Goal: Task Accomplishment & Management: Manage account settings

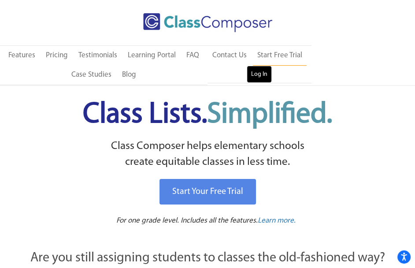
click at [256, 76] on link "Log In" at bounding box center [259, 75] width 25 height 18
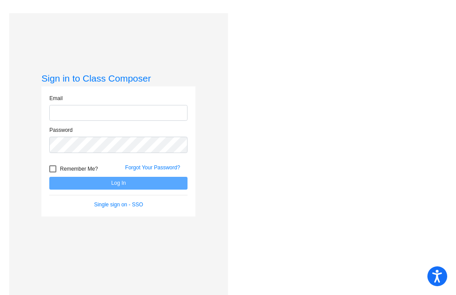
type input "[PERSON_NAME][EMAIL_ADDRESS][PERSON_NAME][DOMAIN_NAME]"
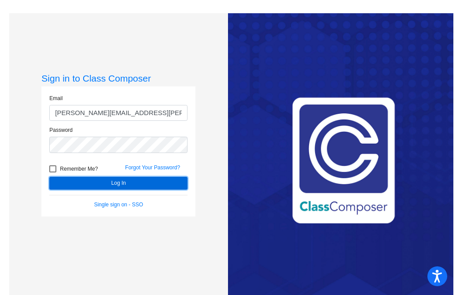
click at [170, 181] on button "Log In" at bounding box center [118, 183] width 138 height 13
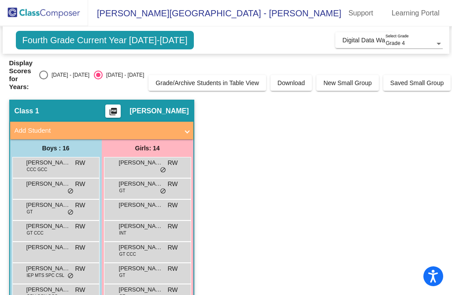
click at [42, 75] on div "Select an option" at bounding box center [43, 74] width 9 height 9
click at [43, 79] on input "[DATE] - [DATE]" at bounding box center [43, 79] width 0 height 0
radio input "true"
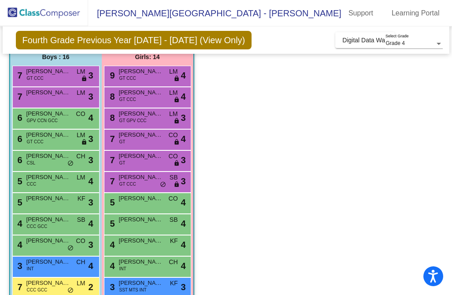
scroll to position [81, 0]
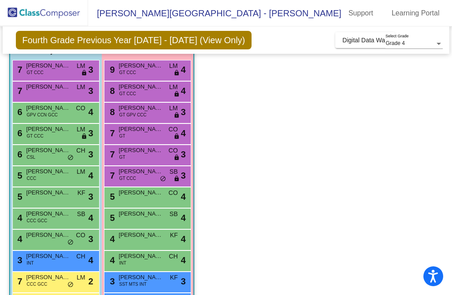
click at [278, 240] on app-classroom "Class 1 picture_as_pdf [PERSON_NAME] Add Student First Name Last Name Student I…" at bounding box center [226, 208] width 434 height 410
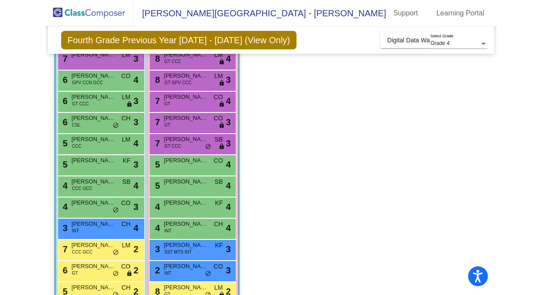
scroll to position [109, 0]
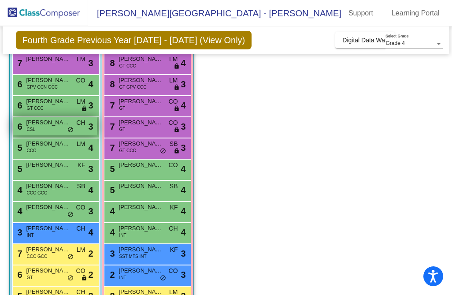
click at [55, 123] on span "[PERSON_NAME]" at bounding box center [48, 122] width 44 height 9
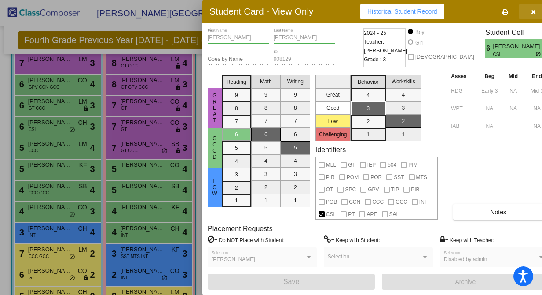
click at [456, 11] on icon "button" at bounding box center [533, 12] width 5 height 6
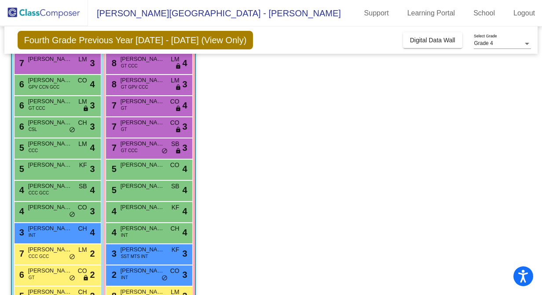
click at [37, 12] on img at bounding box center [44, 13] width 88 height 26
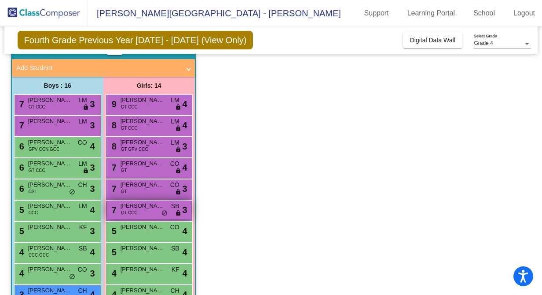
scroll to position [48, 0]
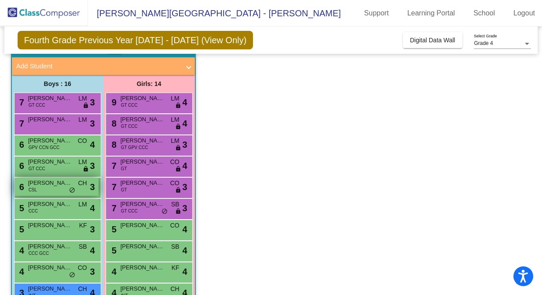
click at [59, 192] on div "6 [PERSON_NAME] CSL CH lock do_not_disturb_alt 3" at bounding box center [57, 186] width 84 height 18
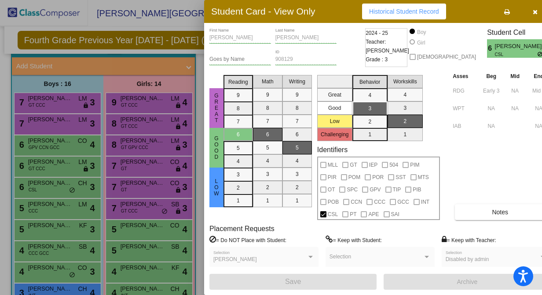
click at [456, 11] on icon at bounding box center [508, 12] width 6 height 6
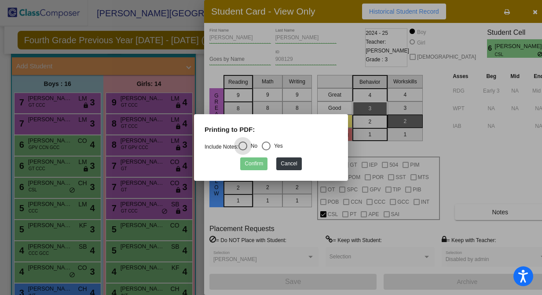
click at [269, 146] on div "Select an option" at bounding box center [266, 145] width 9 height 9
click at [266, 150] on input "Yes" at bounding box center [266, 150] width 0 height 0
radio input "true"
click at [286, 165] on button "Cancel" at bounding box center [289, 163] width 25 height 13
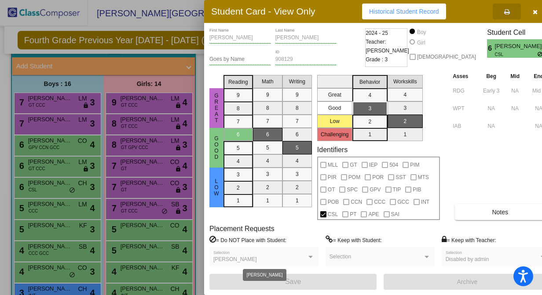
click at [252, 258] on div "[PERSON_NAME]" at bounding box center [260, 259] width 93 height 6
click at [456, 11] on icon at bounding box center [508, 12] width 6 height 6
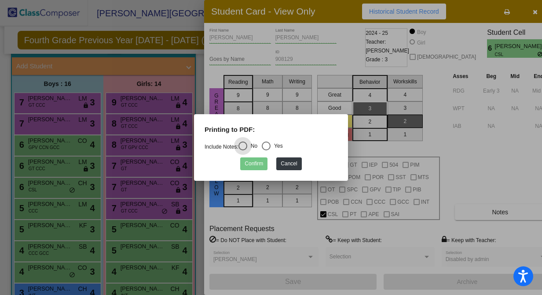
click at [271, 143] on div "Select an option" at bounding box center [266, 145] width 9 height 9
click at [266, 150] on input "Yes" at bounding box center [266, 150] width 0 height 0
radio input "true"
click at [251, 165] on button "Confirm" at bounding box center [253, 163] width 27 height 13
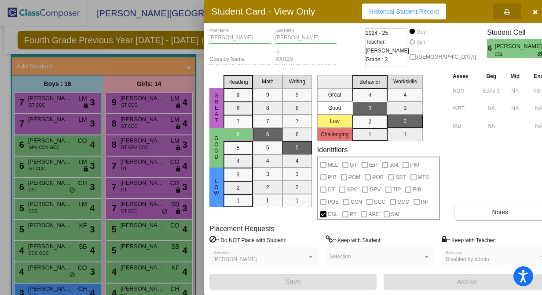
click at [456, 9] on icon "button" at bounding box center [535, 12] width 5 height 6
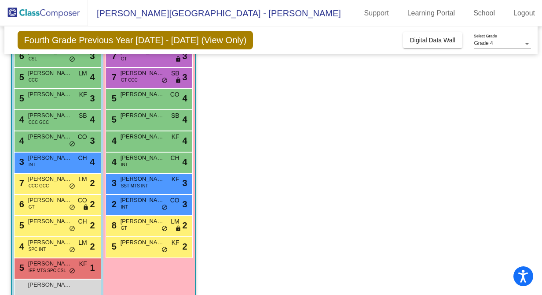
scroll to position [181, 0]
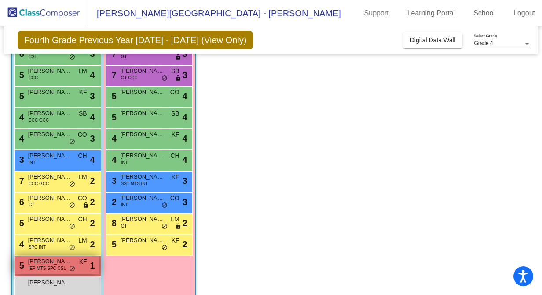
click at [36, 266] on span "IEP MTS SPC CSL" at bounding box center [47, 268] width 37 height 7
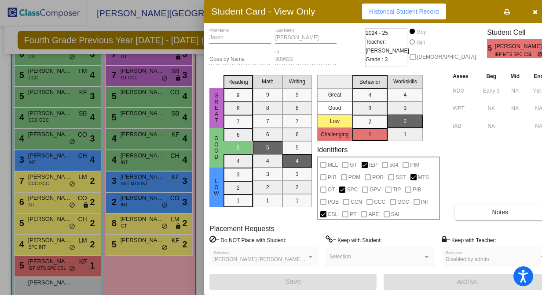
scroll to position [0, 0]
click at [456, 11] on icon "button" at bounding box center [535, 12] width 5 height 6
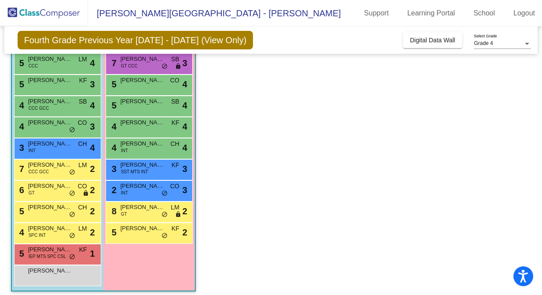
scroll to position [199, 0]
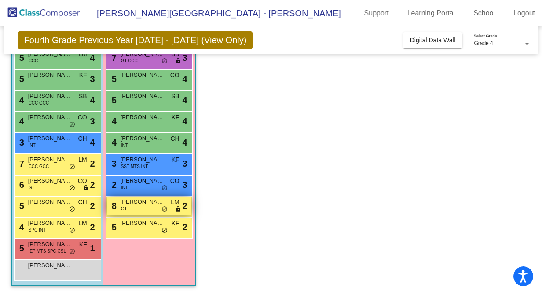
click at [140, 212] on div "8 [PERSON_NAME] GT LM lock do_not_disturb_alt 2" at bounding box center [149, 205] width 84 height 18
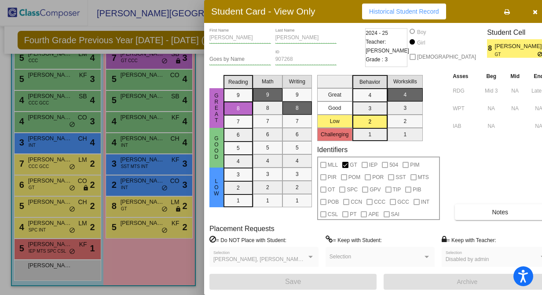
scroll to position [0, 0]
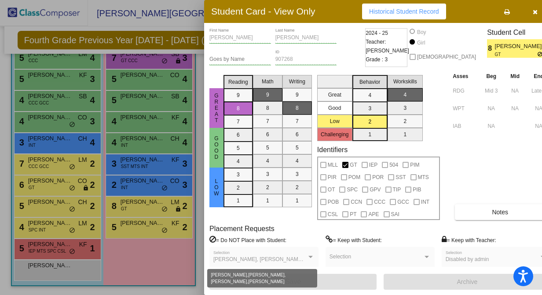
click at [307, 256] on div at bounding box center [311, 257] width 8 height 6
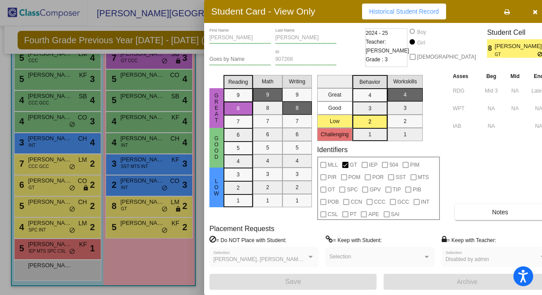
click at [309, 257] on div at bounding box center [311, 256] width 4 height 2
click at [278, 256] on div "[PERSON_NAME], [PERSON_NAME], [PERSON_NAME], [PERSON_NAME] Selection" at bounding box center [264, 259] width 101 height 16
click at [149, 230] on div at bounding box center [271, 147] width 542 height 295
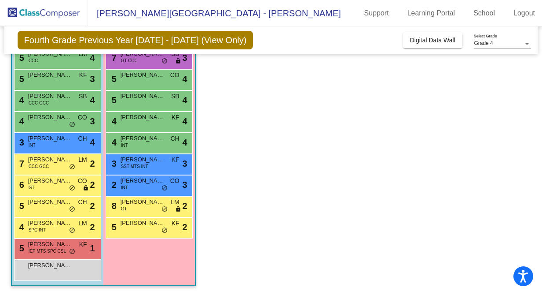
click at [149, 230] on div "5 [PERSON_NAME] [PERSON_NAME] lock do_not_disturb_alt 2" at bounding box center [149, 227] width 84 height 18
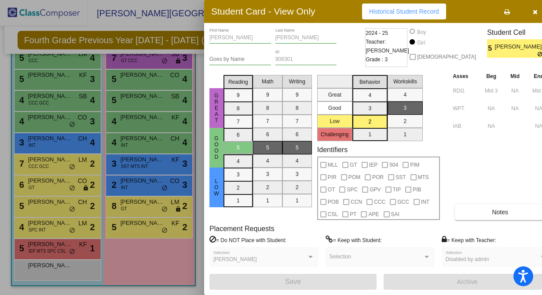
click at [146, 197] on div at bounding box center [271, 147] width 542 height 295
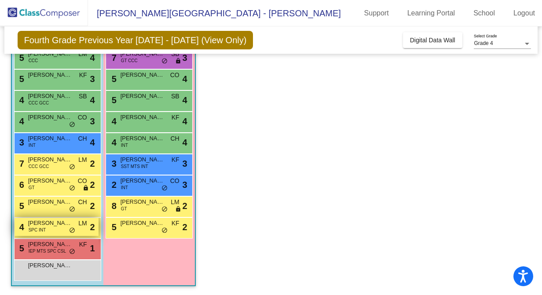
click at [61, 229] on div "4 [PERSON_NAME] SPC INT LM lock do_not_disturb_alt 2" at bounding box center [57, 227] width 84 height 18
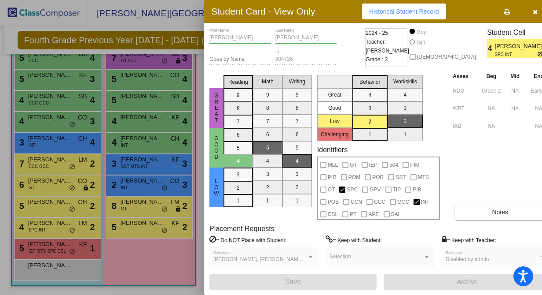
click at [144, 181] on div at bounding box center [271, 147] width 542 height 295
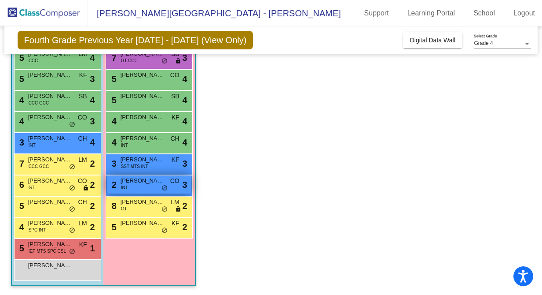
click at [145, 184] on span "[PERSON_NAME]" at bounding box center [143, 180] width 44 height 9
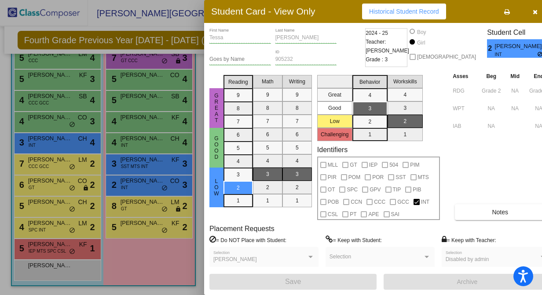
click at [144, 167] on div at bounding box center [271, 147] width 542 height 295
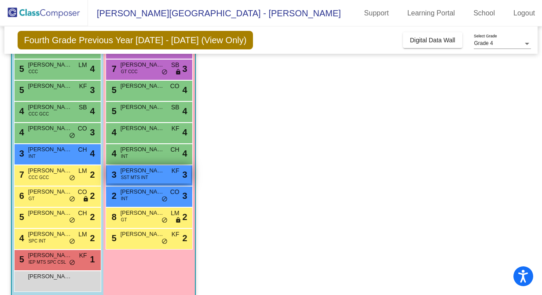
scroll to position [199, 0]
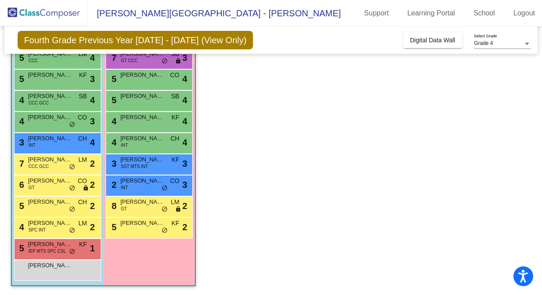
drag, startPoint x: 172, startPoint y: 256, endPoint x: 279, endPoint y: 251, distance: 107.2
click at [279, 251] on app-classroom "Class 1 picture_as_pdf [PERSON_NAME] Add Student First Name Last Name Student I…" at bounding box center [271, 90] width 521 height 410
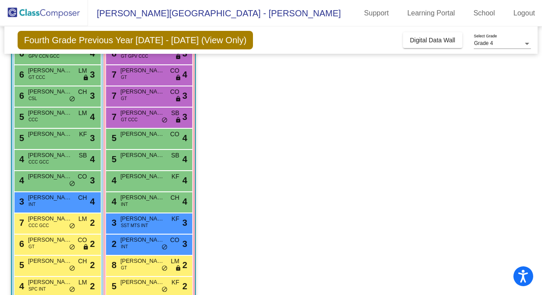
scroll to position [142, 0]
